Goal: Information Seeking & Learning: Learn about a topic

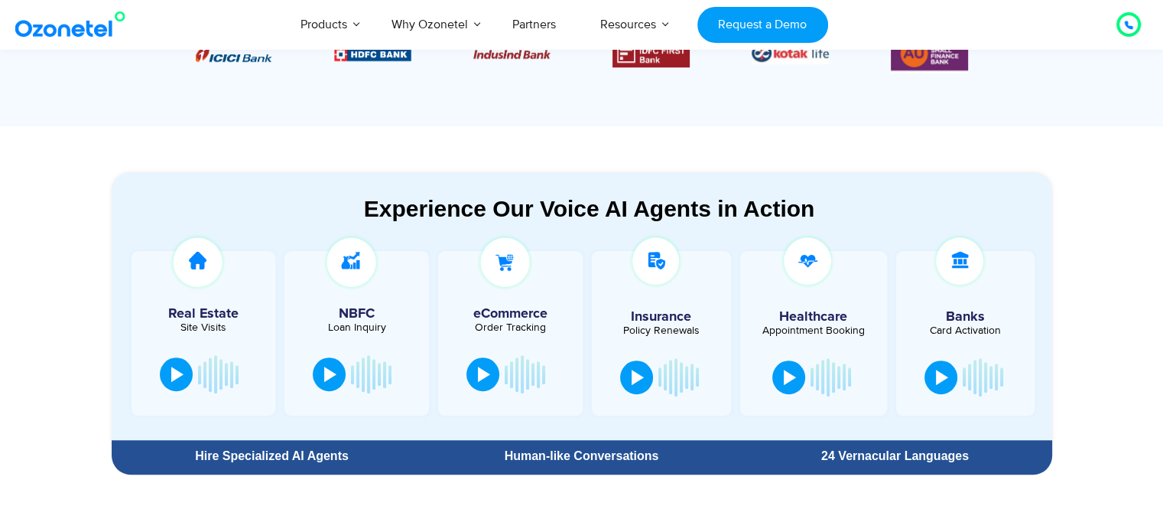
scroll to position [783, 0]
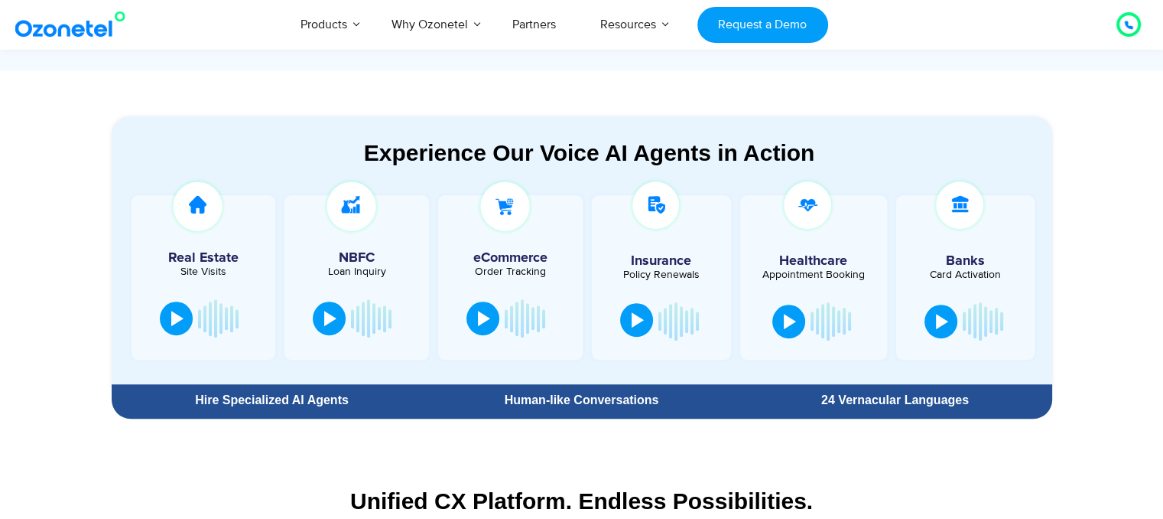
click at [634, 323] on div at bounding box center [638, 319] width 12 height 15
click at [632, 322] on div at bounding box center [638, 319] width 12 height 15
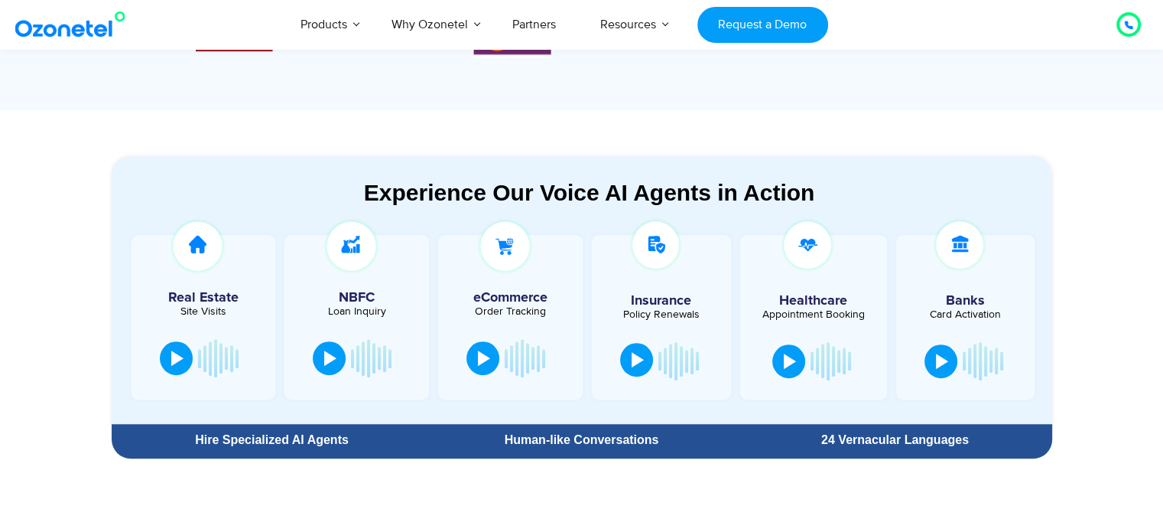
scroll to position [694, 0]
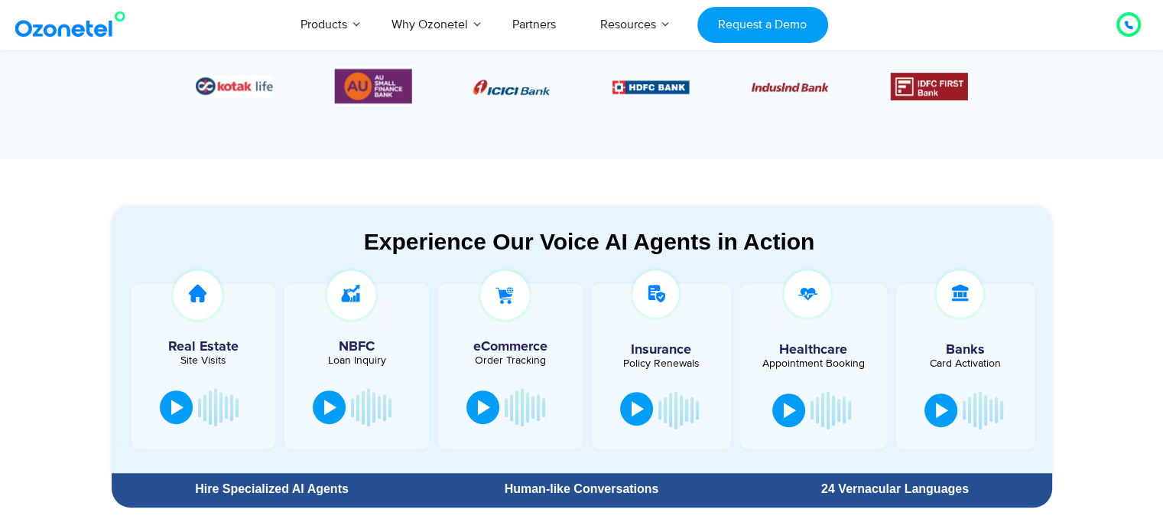
click at [640, 411] on div at bounding box center [638, 408] width 12 height 15
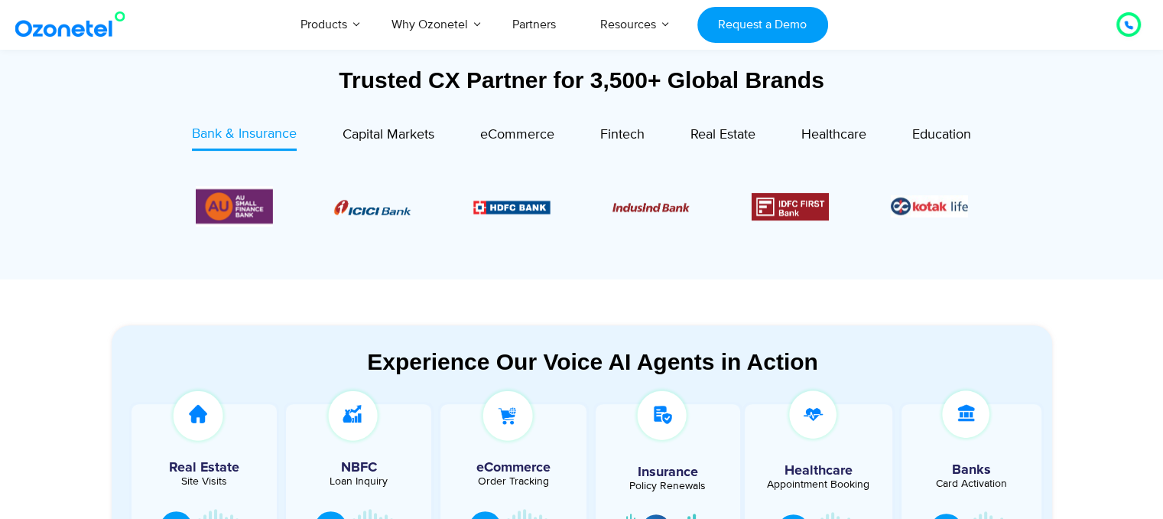
scroll to position [541, 0]
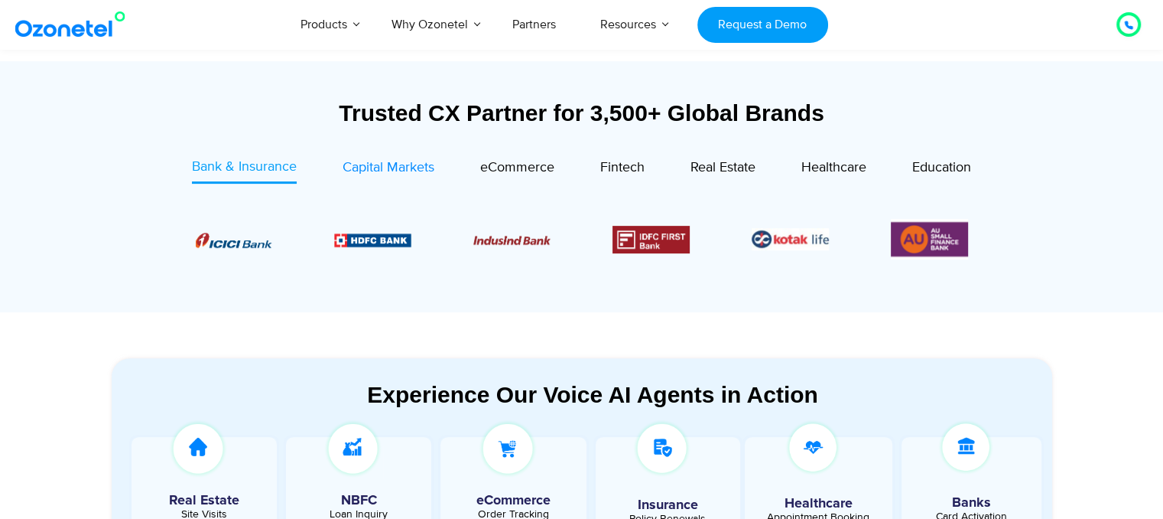
click at [383, 167] on span "Capital Markets" at bounding box center [389, 167] width 92 height 17
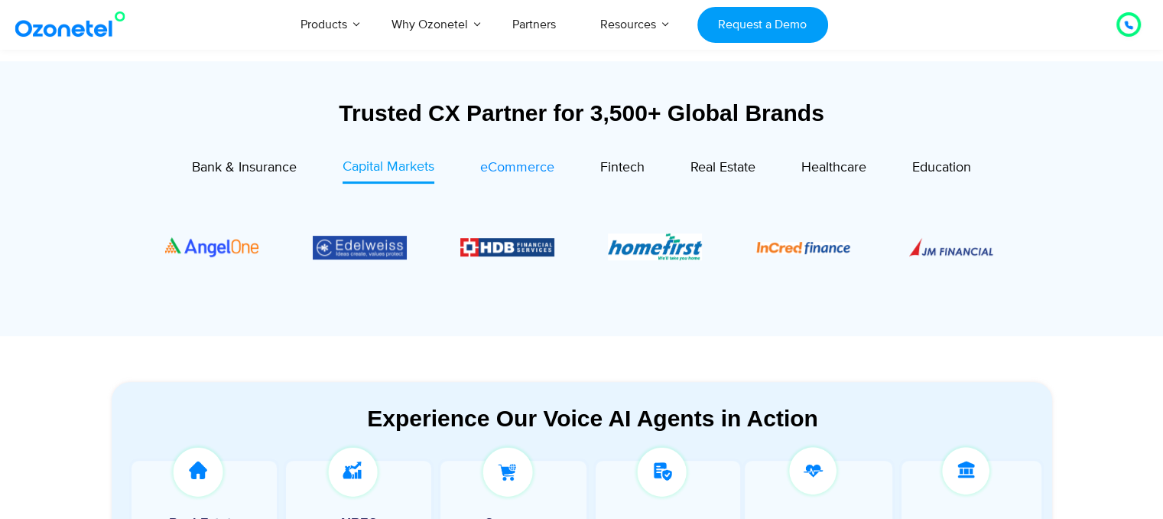
click at [505, 177] on div "eCommerce" at bounding box center [517, 168] width 74 height 21
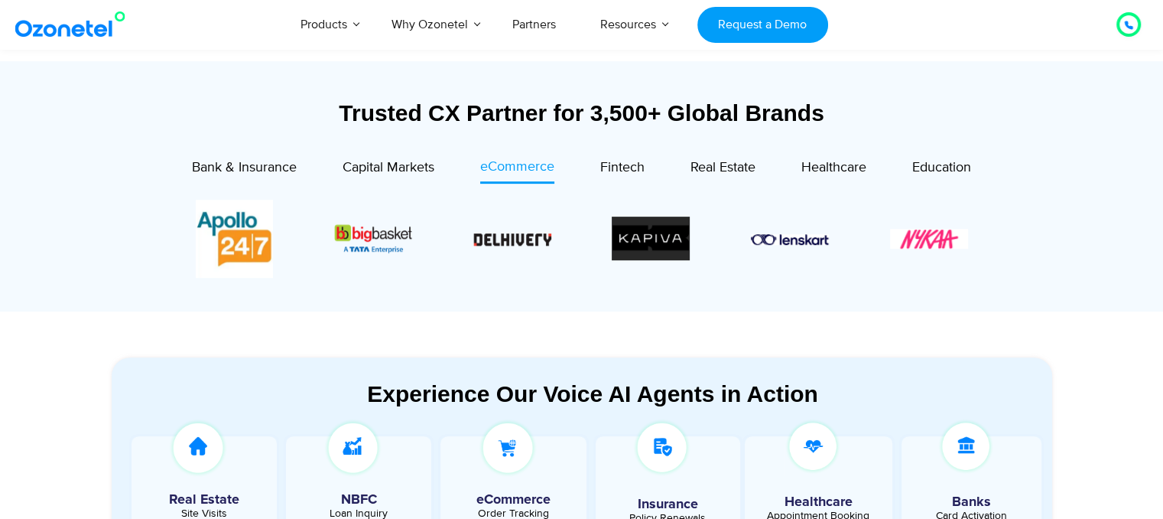
click at [627, 183] on section at bounding box center [582, 239] width 895 height 124
click at [623, 176] on div "Fintech" at bounding box center [622, 168] width 44 height 21
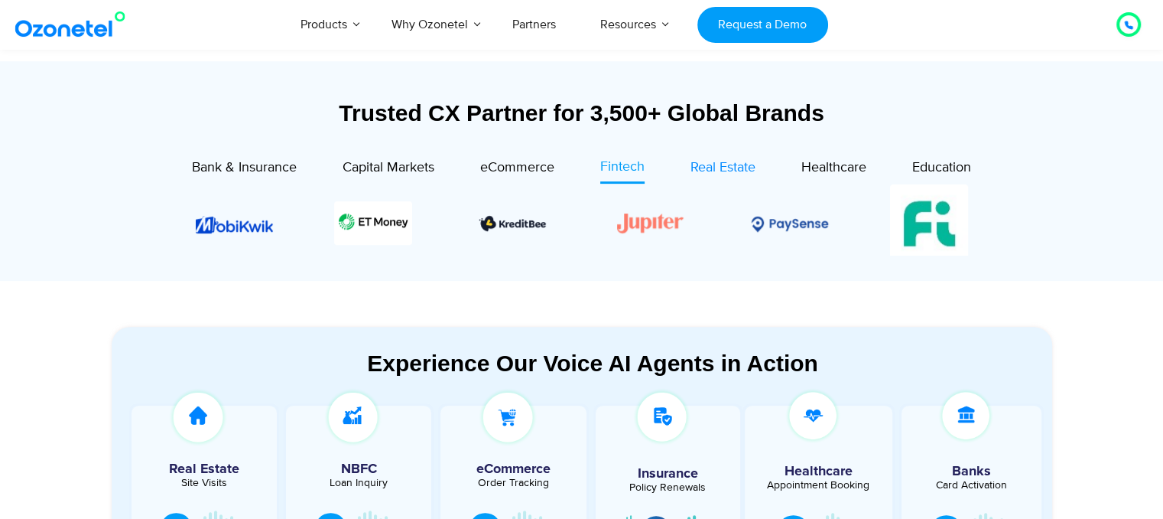
click at [738, 175] on span "Real Estate" at bounding box center [723, 167] width 65 height 17
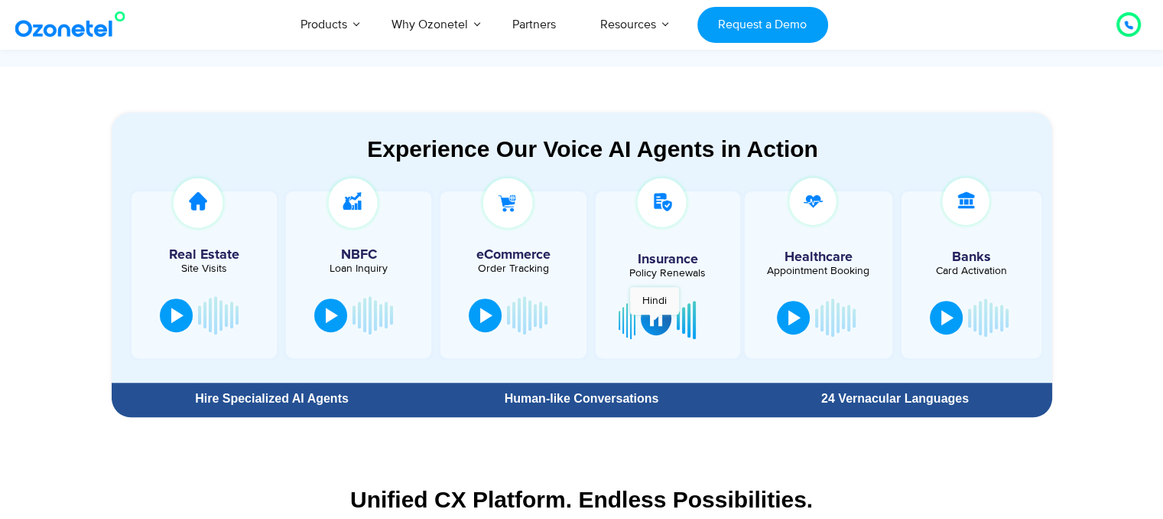
scroll to position [769, 0]
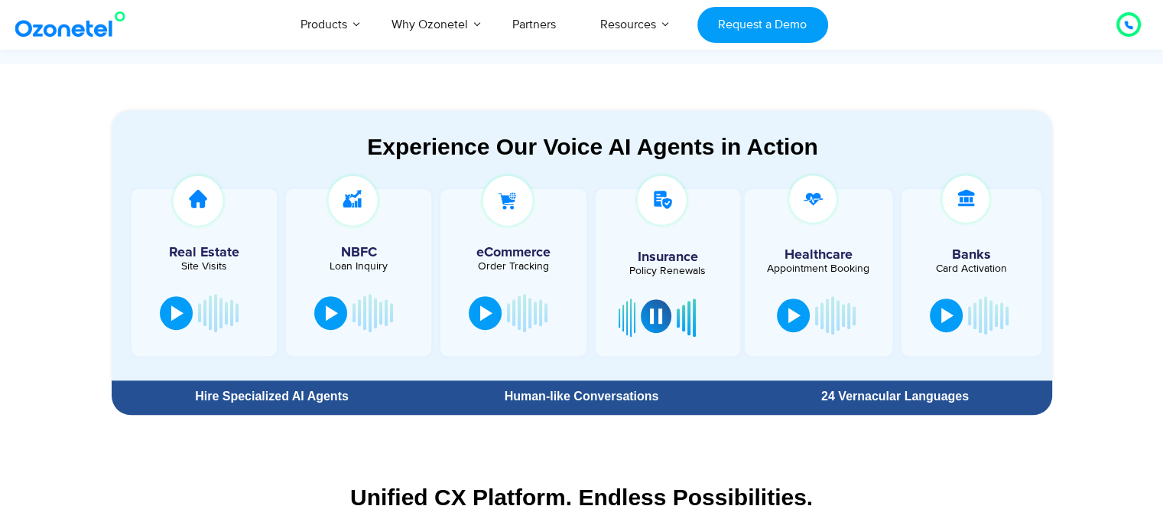
click at [650, 317] on div at bounding box center [656, 315] width 12 height 15
